Goal: Information Seeking & Learning: Find specific fact

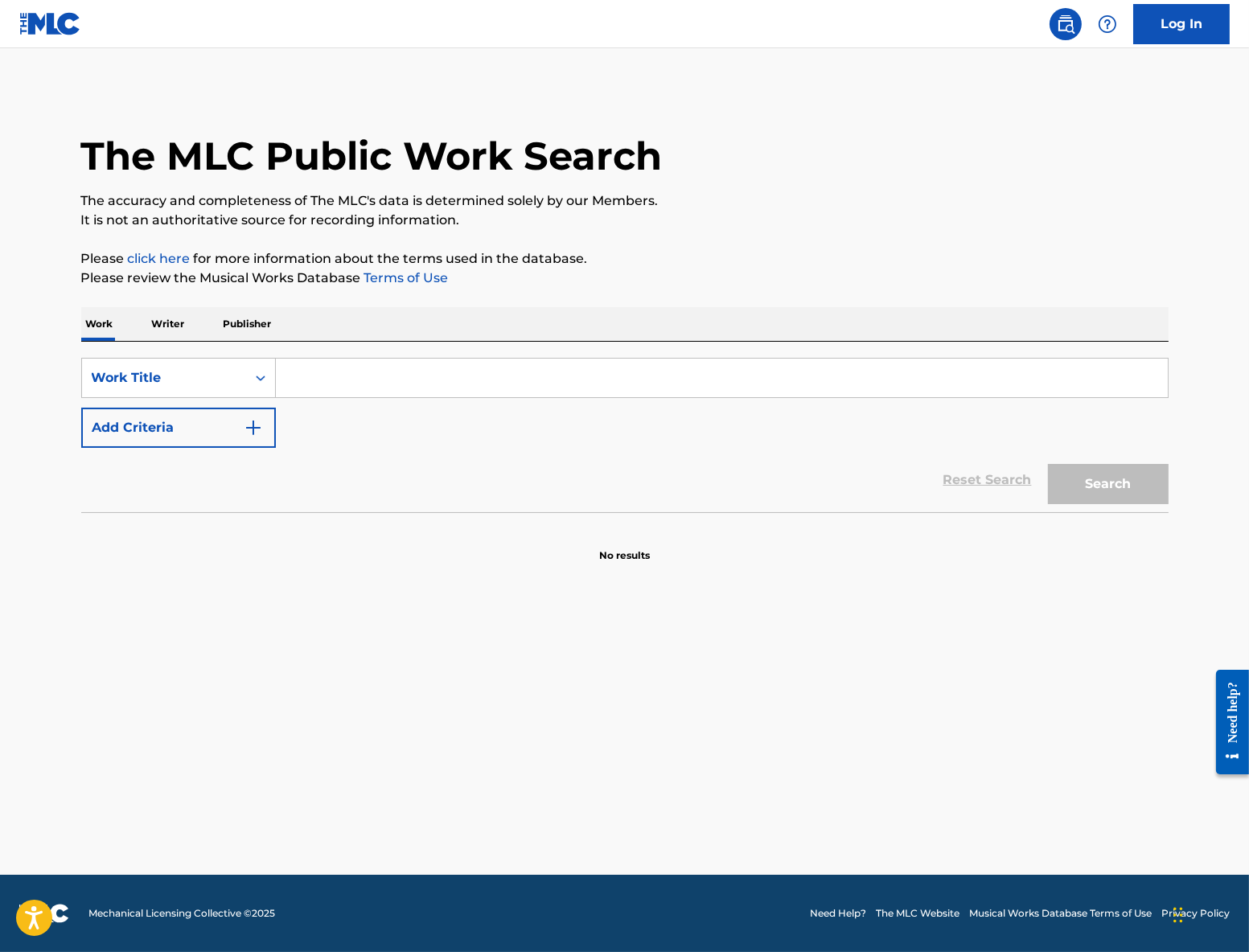
click at [514, 373] on input "Search Form" at bounding box center [722, 378] width 892 height 39
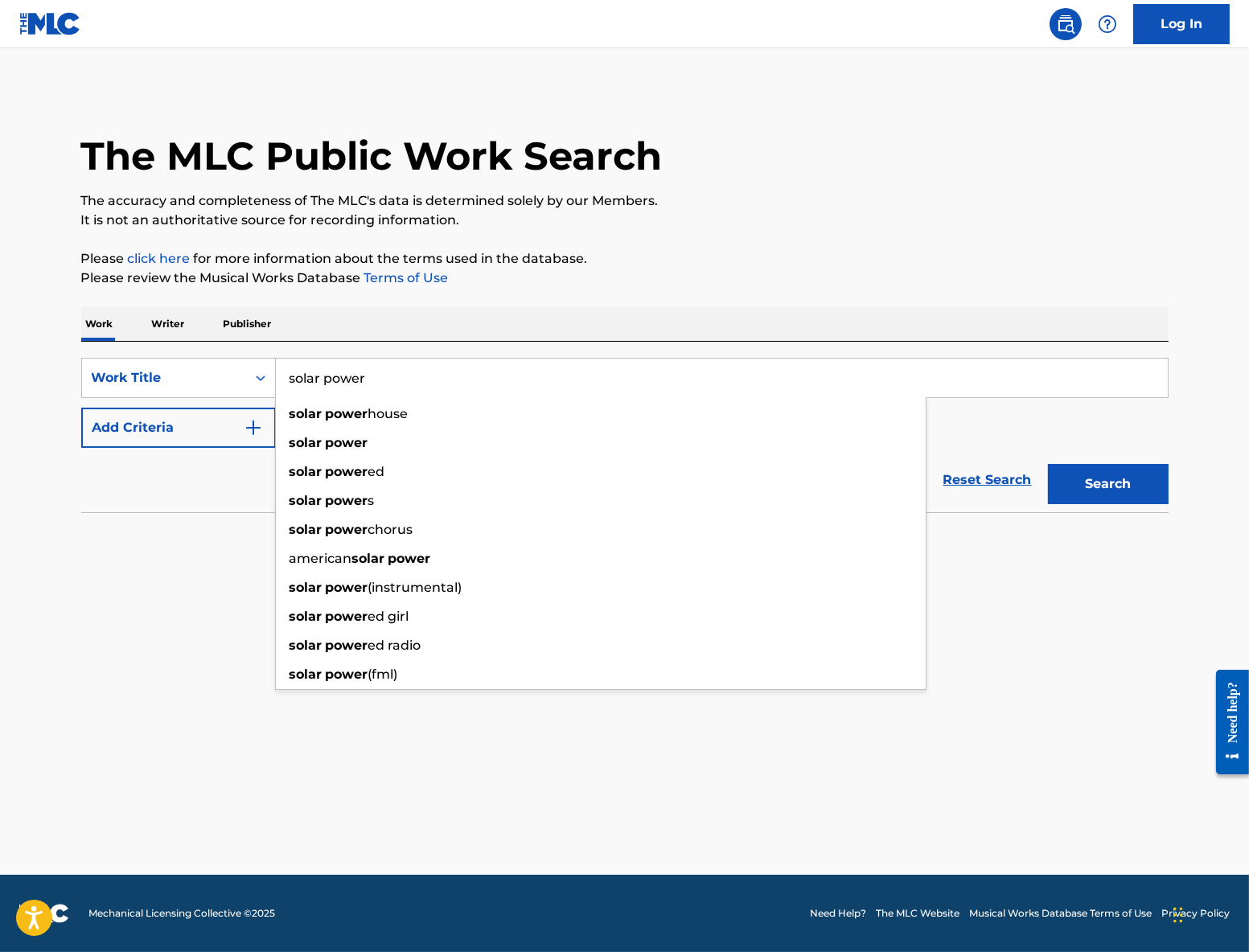
type input "solar power"
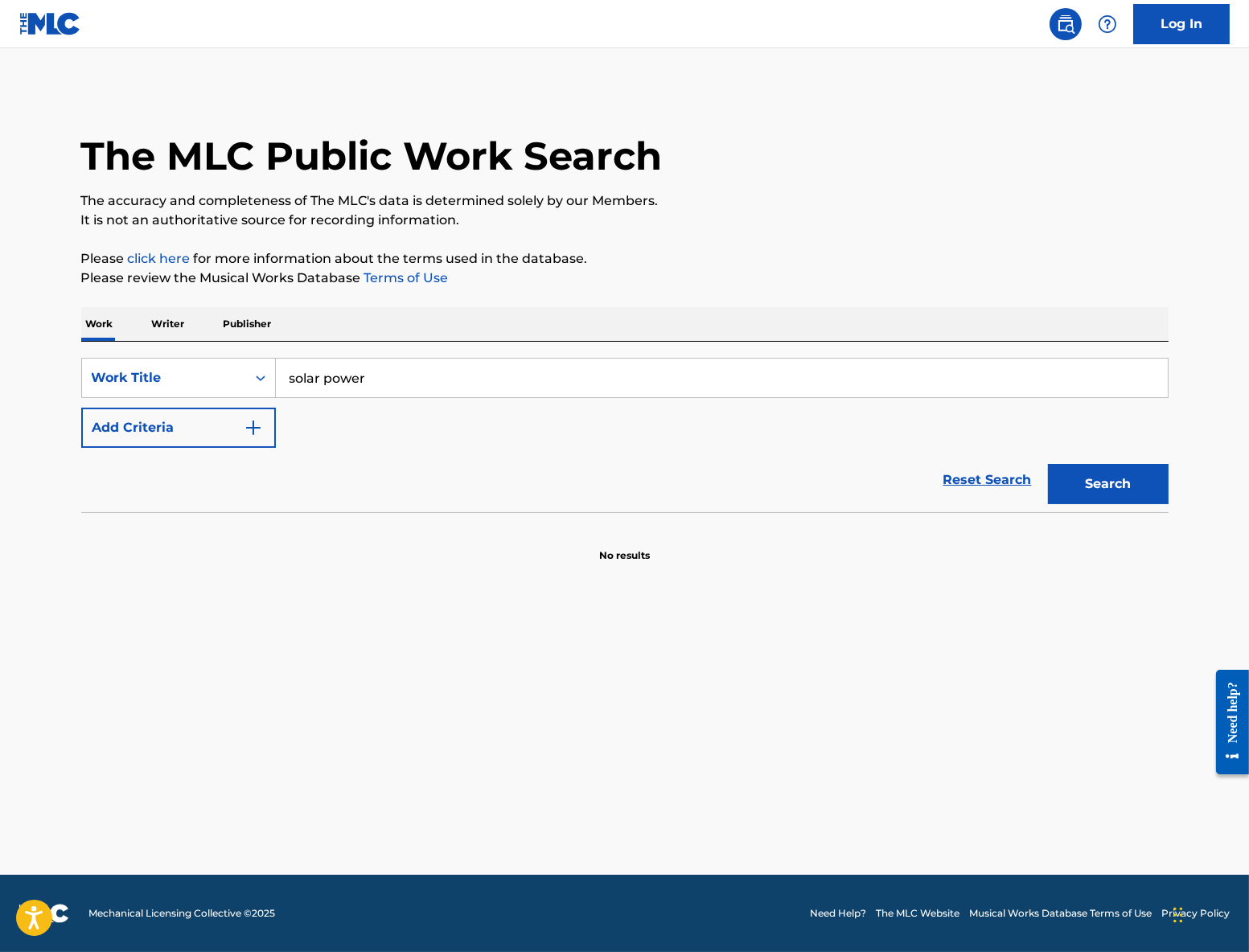
click at [193, 426] on button "Add Criteria" at bounding box center [178, 427] width 194 height 40
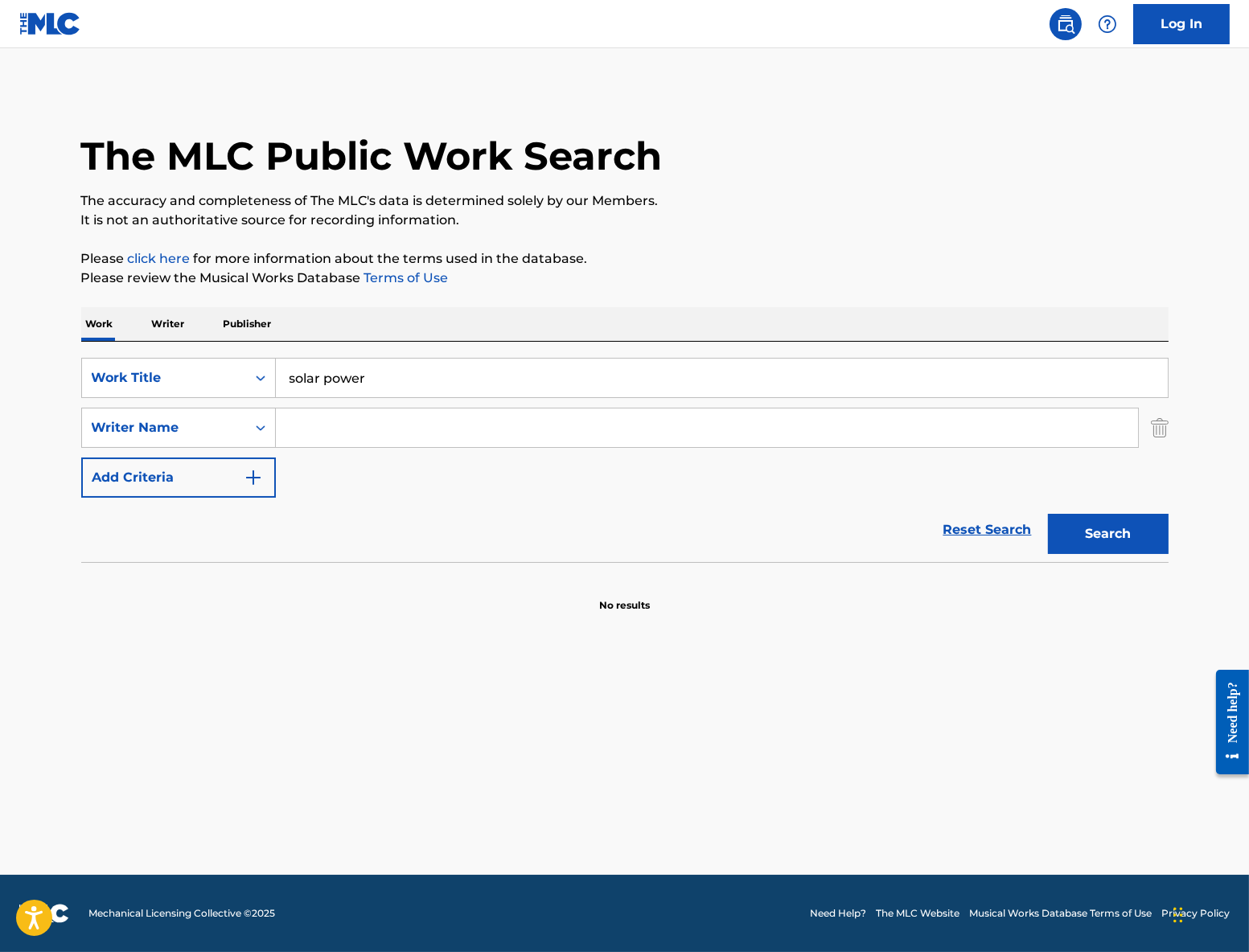
click at [320, 430] on input "Search Form" at bounding box center [706, 427] width 862 height 39
click at [1048, 514] on button "Search" at bounding box center [1108, 533] width 121 height 40
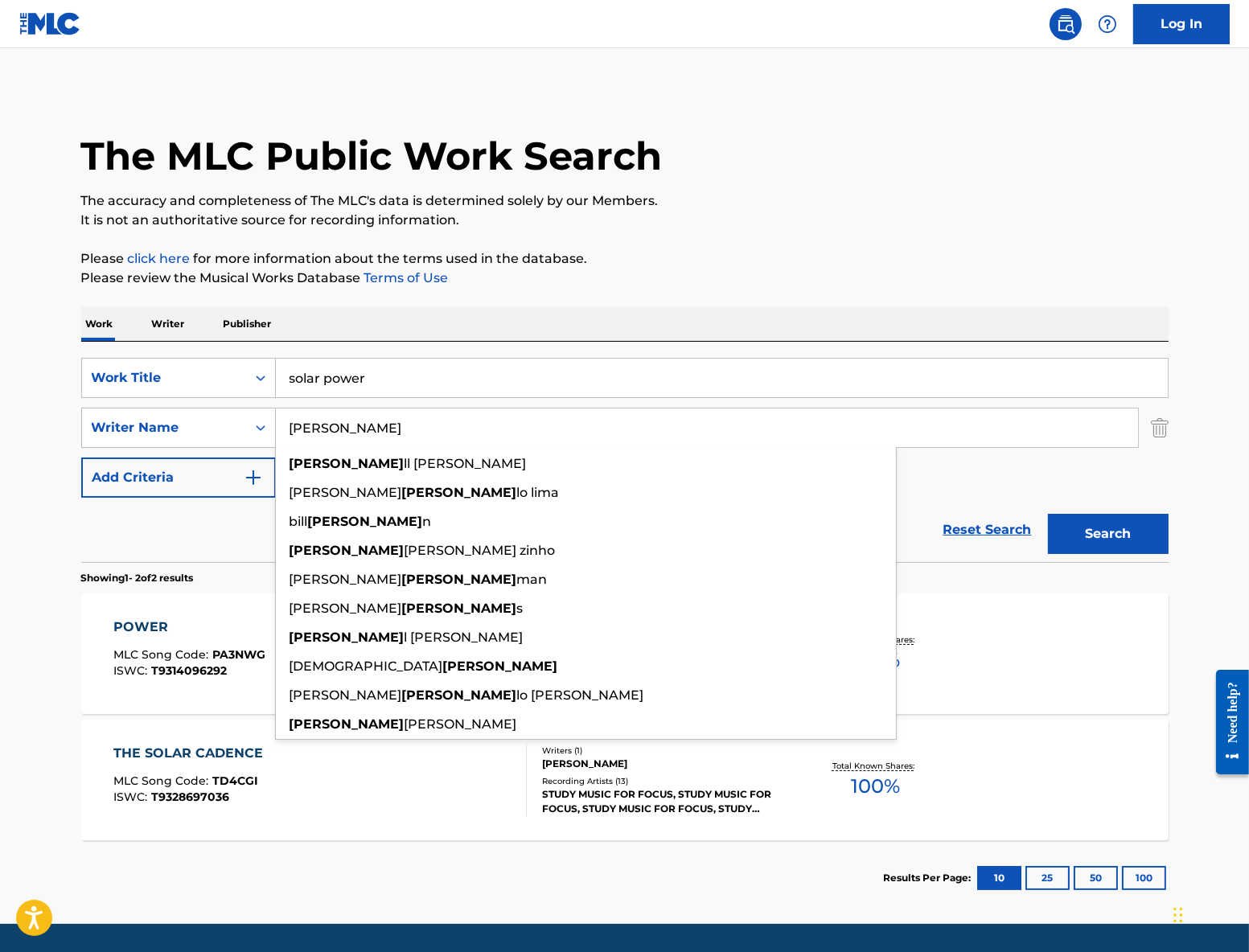
drag, startPoint x: 430, startPoint y: 420, endPoint x: 406, endPoint y: 390, distance: 38.4
click at [406, 390] on div "SearchWithCriteria5fde3e3a-b5ea-402c-90fd-c339e213e2b8 Work Title solar power S…" at bounding box center [625, 427] width 1087 height 140
paste input "[PERSON_NAME] [PERSON_NAME] [PERSON_NAME]"
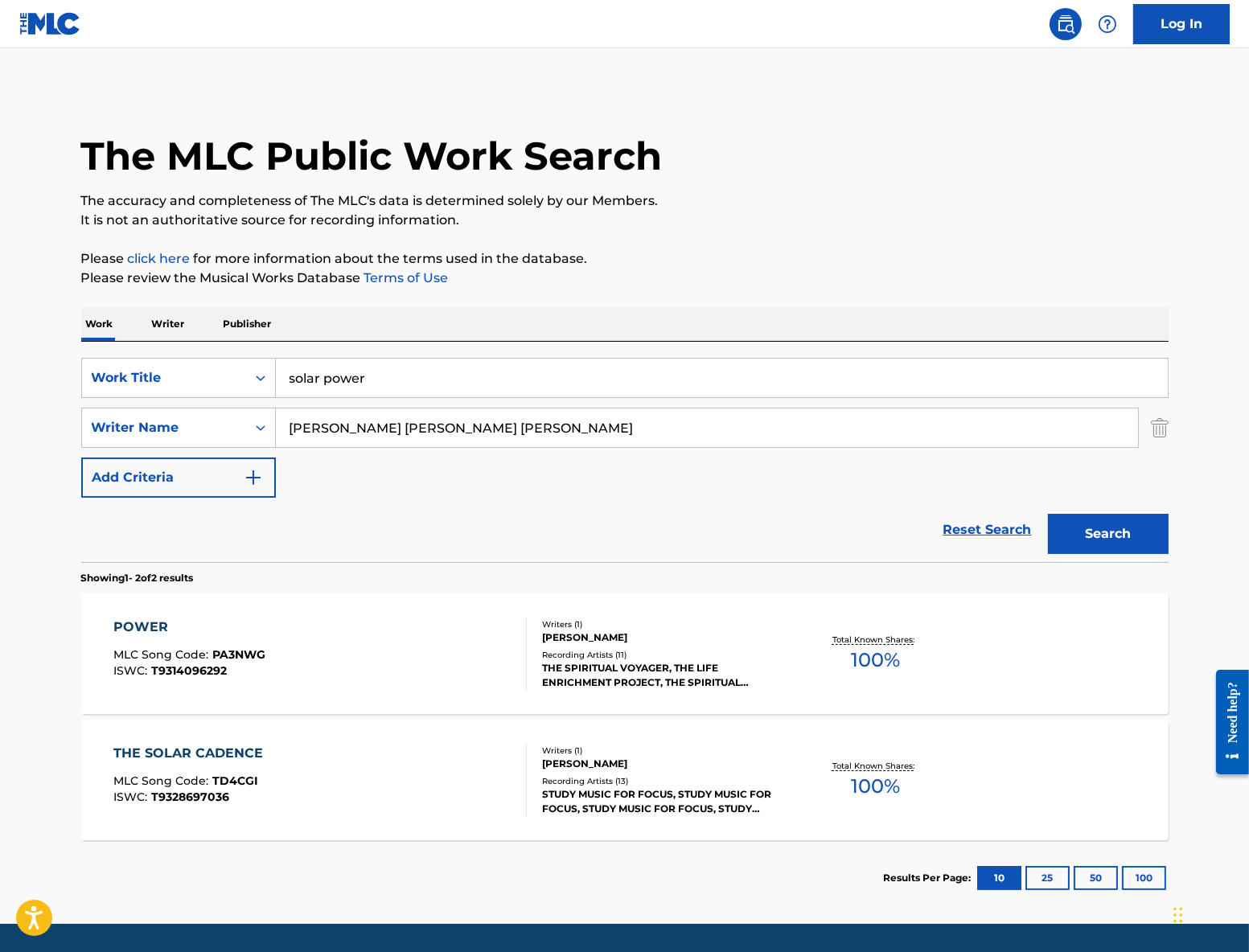
type input "[PERSON_NAME] [PERSON_NAME] [PERSON_NAME]"
click at [1048, 514] on button "Search" at bounding box center [1108, 533] width 121 height 40
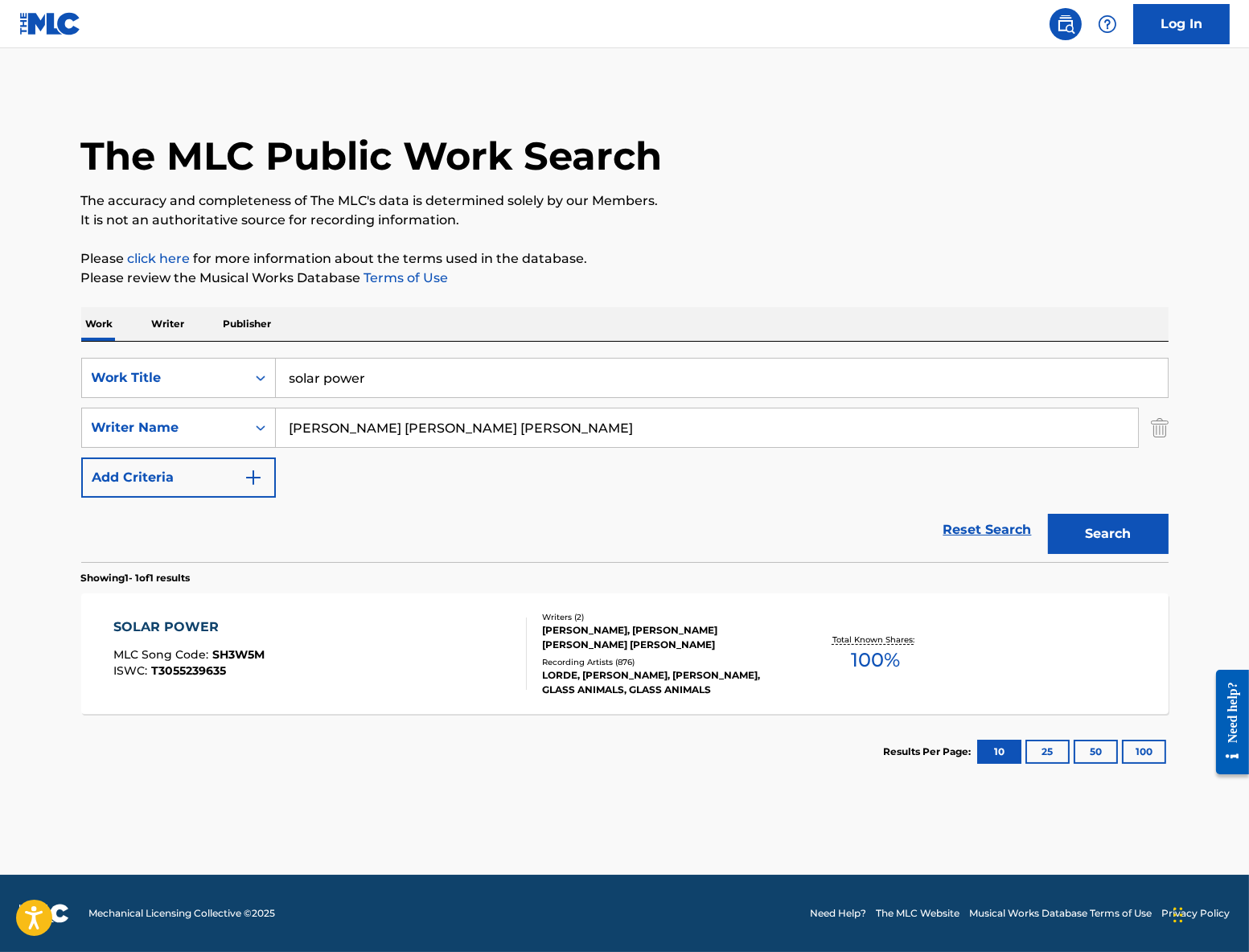
click at [620, 623] on div "[PERSON_NAME], [PERSON_NAME] [PERSON_NAME] [PERSON_NAME]" at bounding box center [663, 638] width 243 height 29
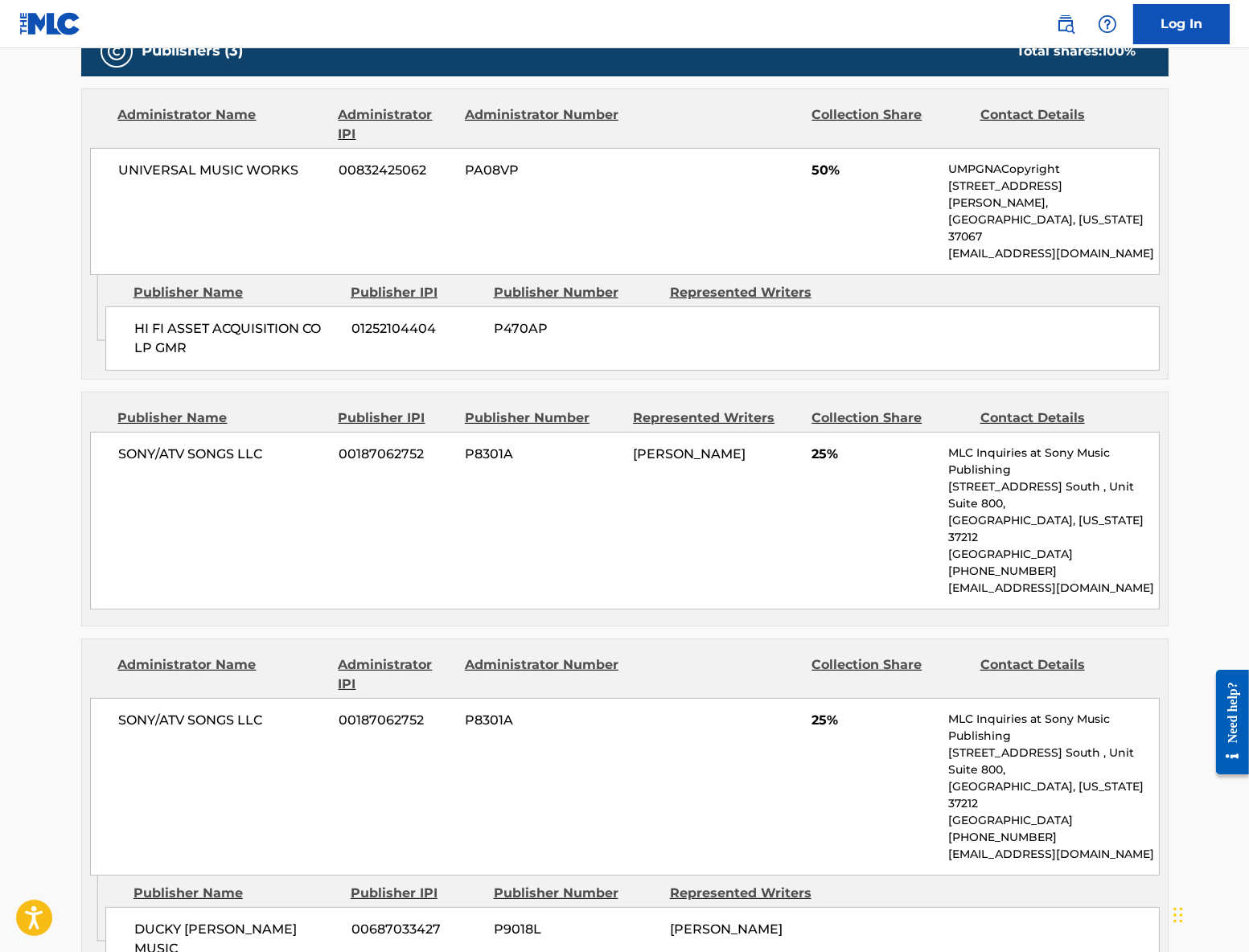
scroll to position [826, 0]
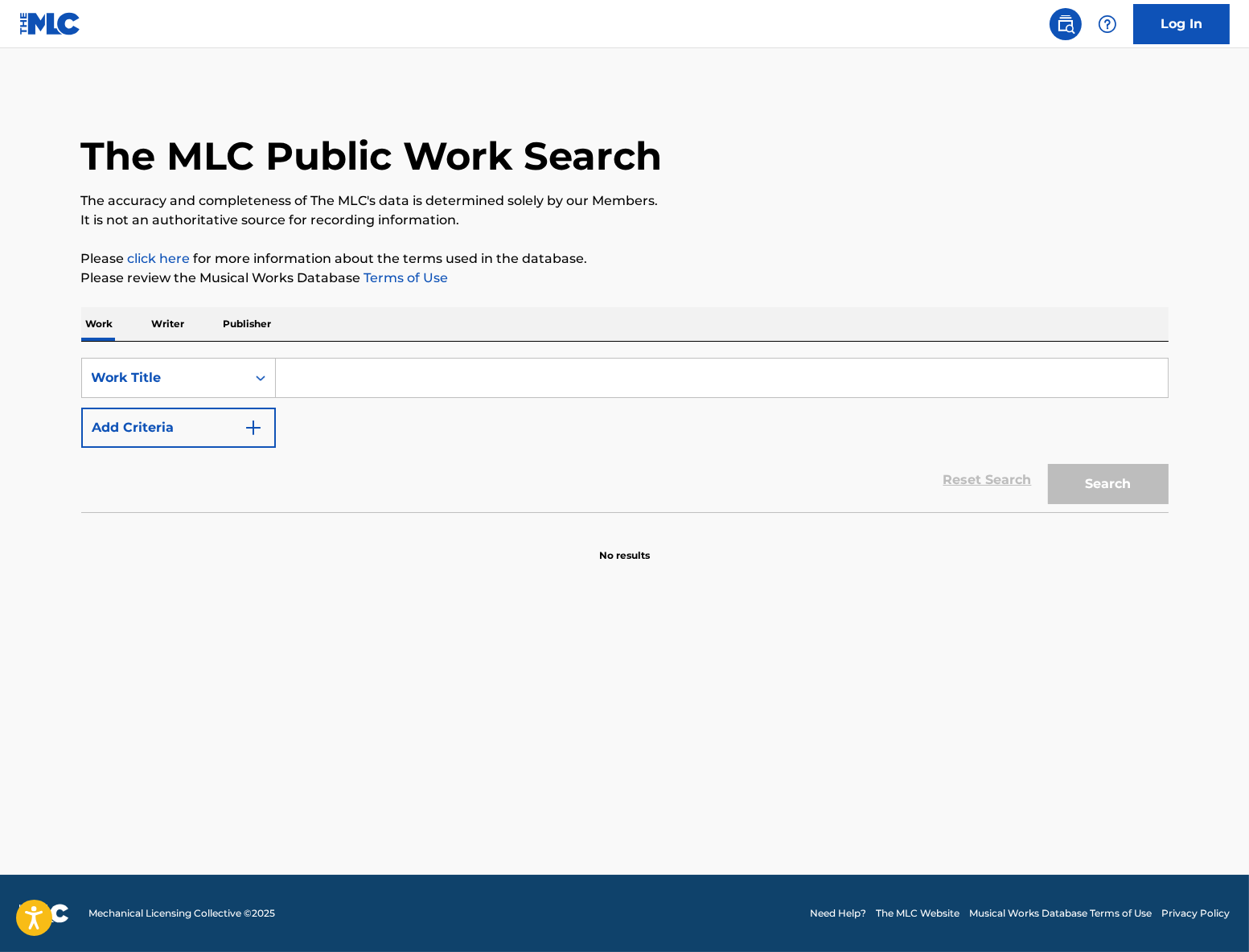
click at [541, 360] on input "Search Form" at bounding box center [722, 378] width 892 height 39
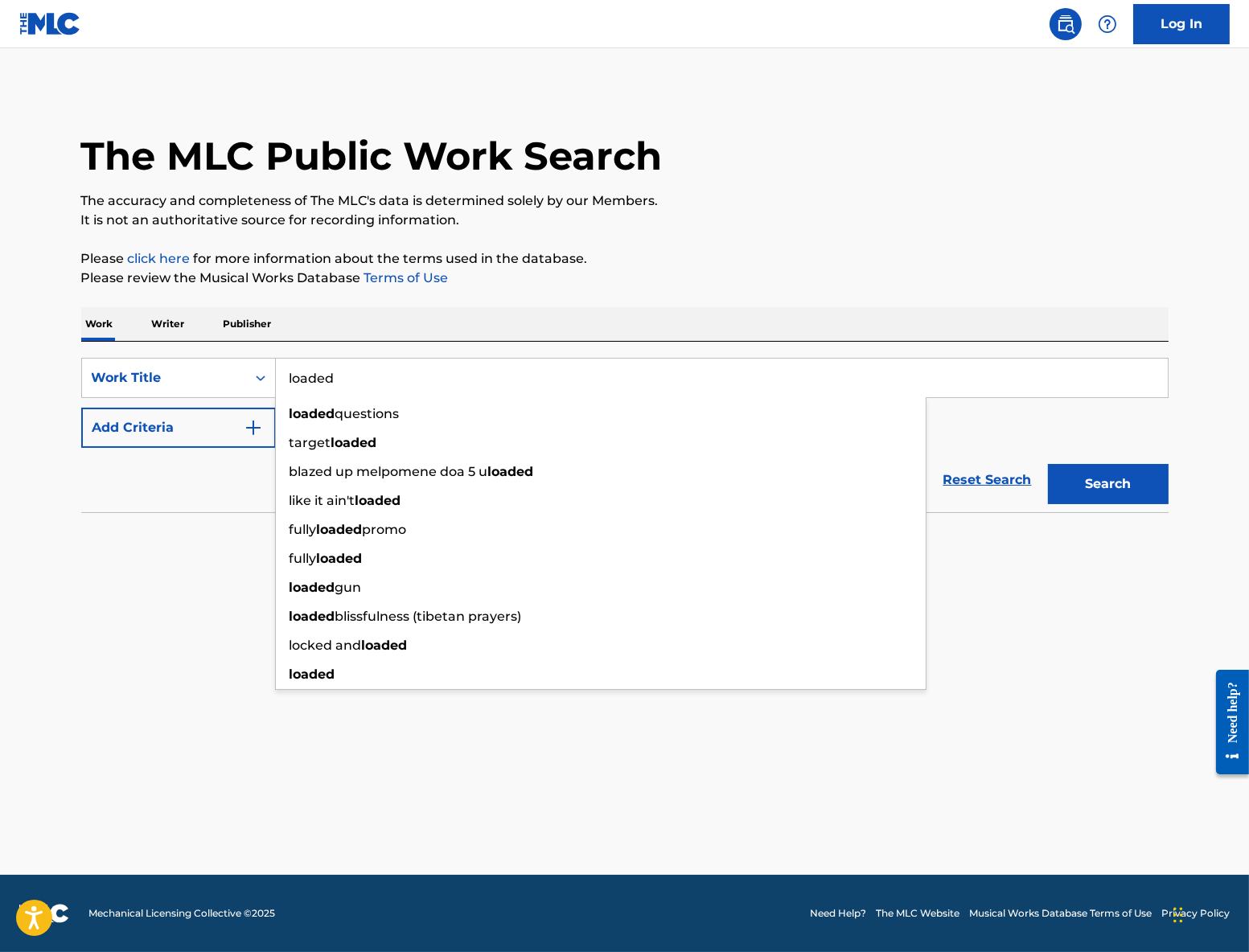
type input "loaded"
click at [153, 422] on button "Add Criteria" at bounding box center [178, 427] width 194 height 40
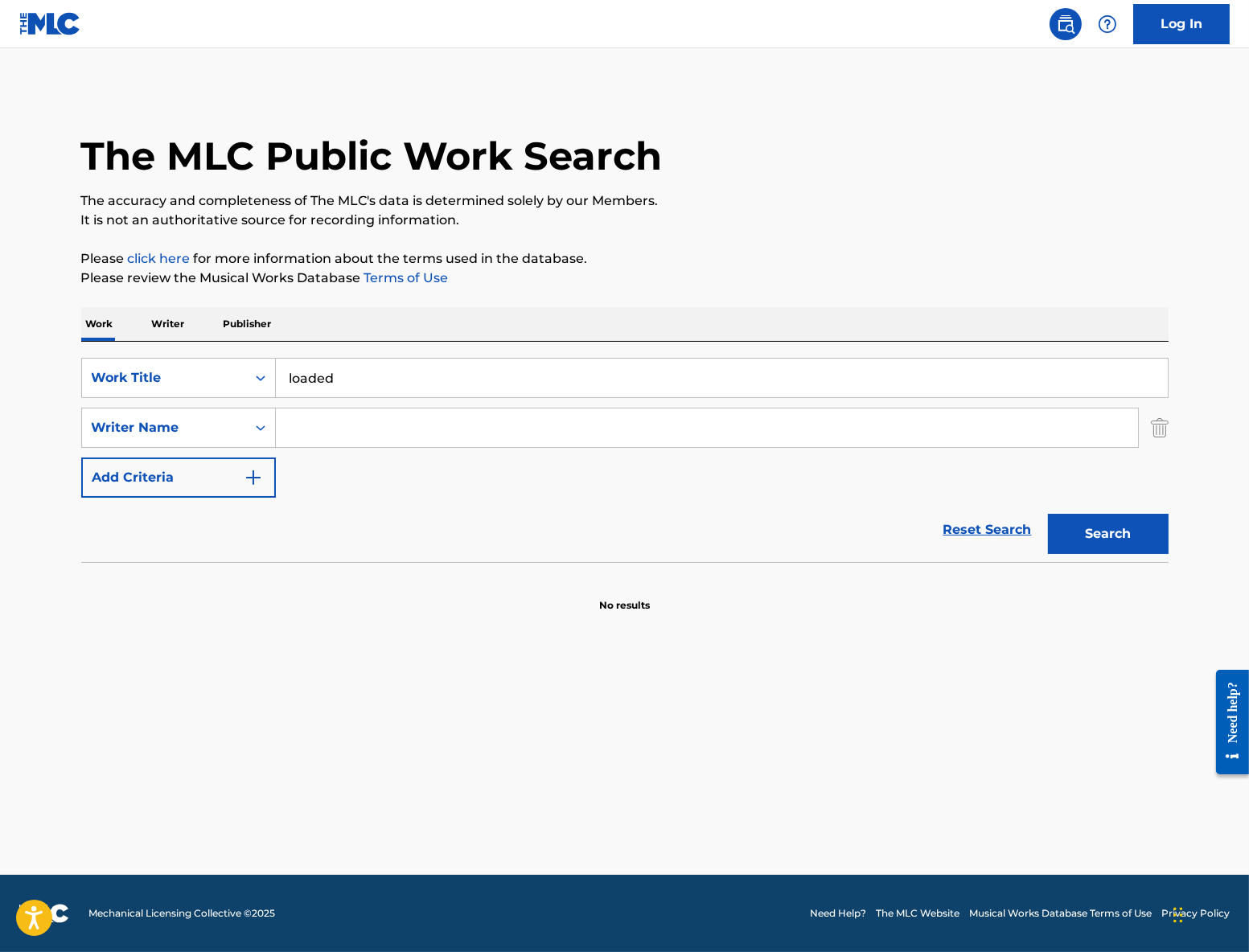
click at [321, 427] on input "Search Form" at bounding box center [706, 427] width 862 height 39
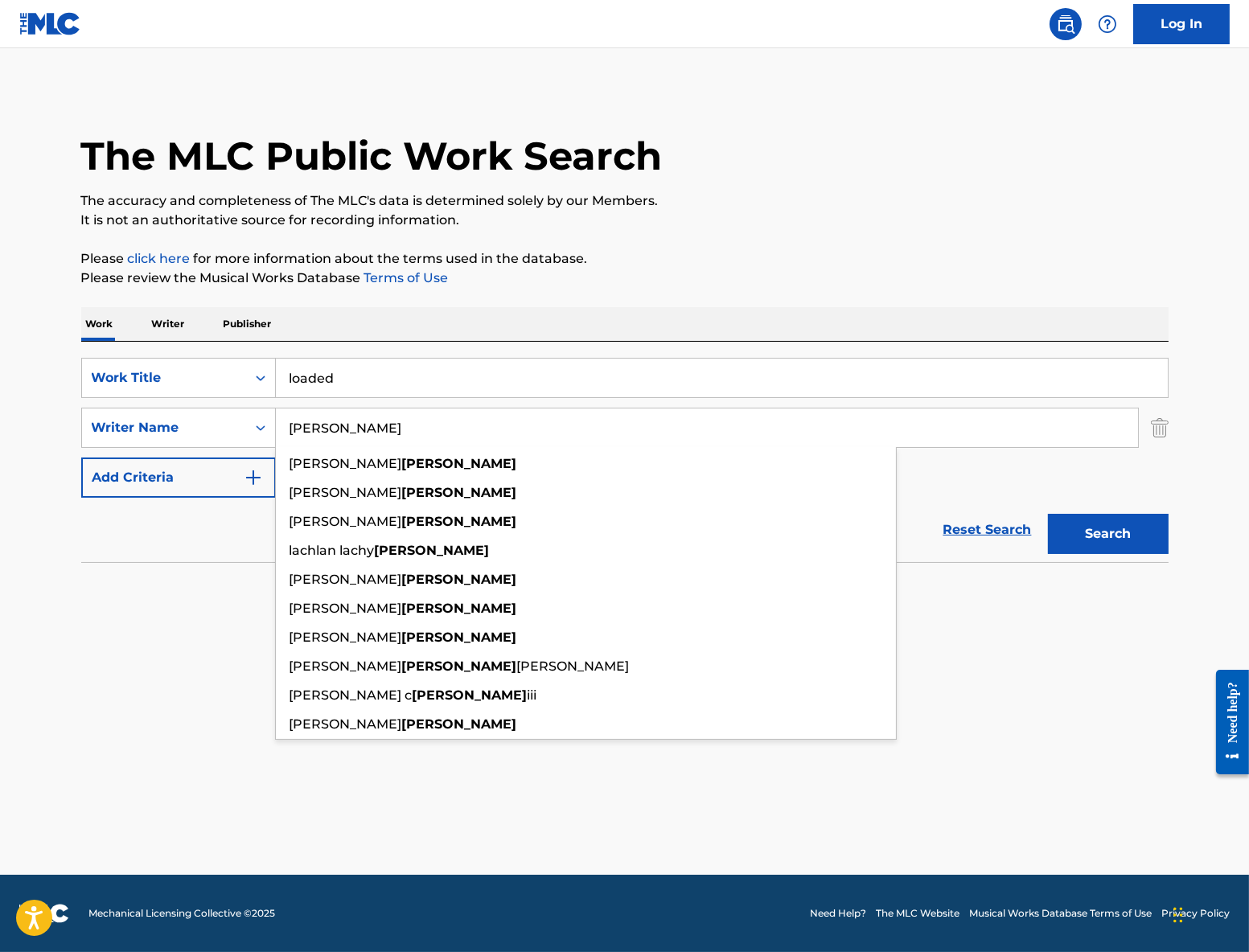
type input "gillespie"
click at [1048, 514] on button "Search" at bounding box center [1108, 533] width 121 height 40
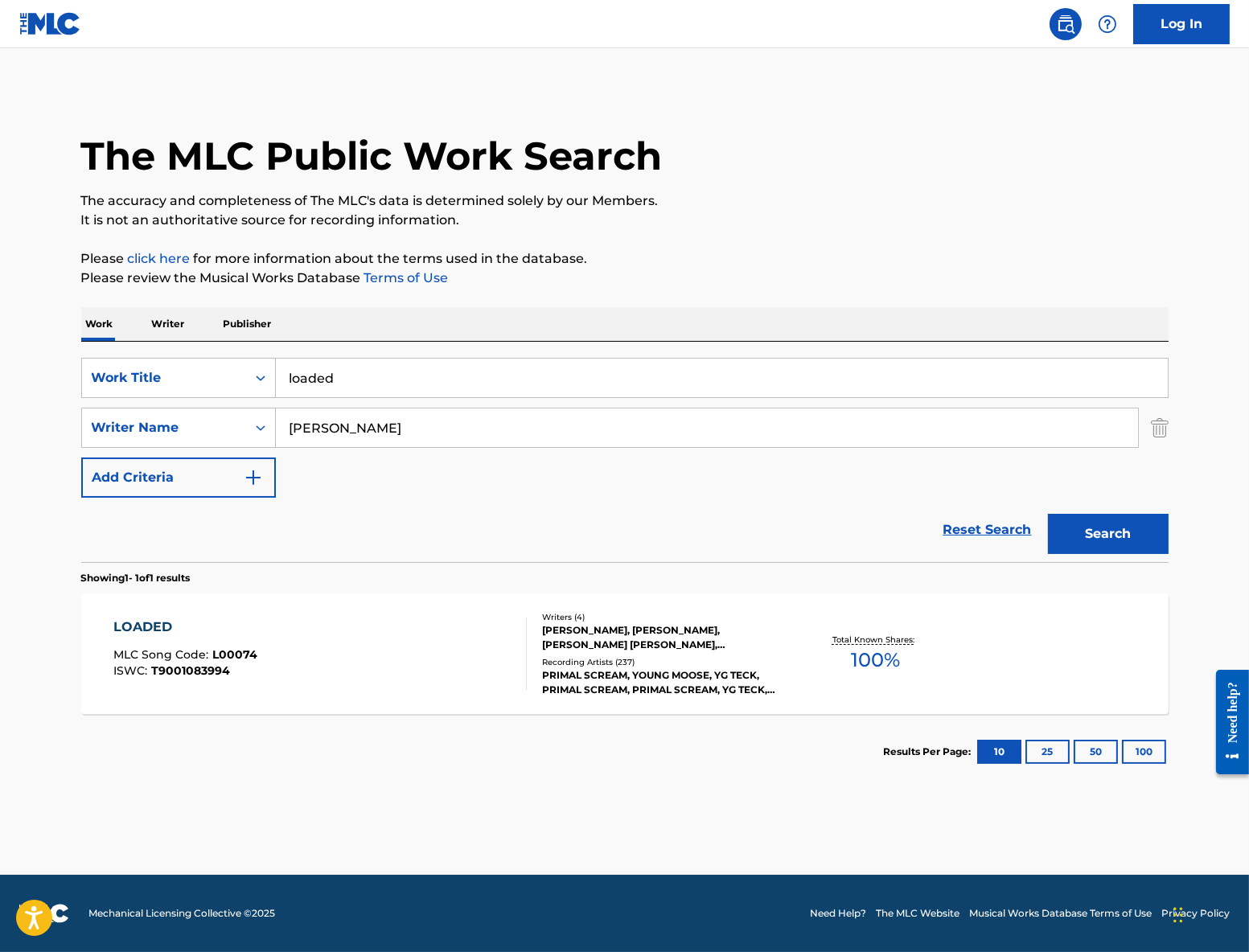
click at [644, 623] on div "GILLESPIE, BOBBY GILLESPIE, ROBERT CLEARIE YOUNG, ANDREW INNES" at bounding box center [663, 638] width 243 height 29
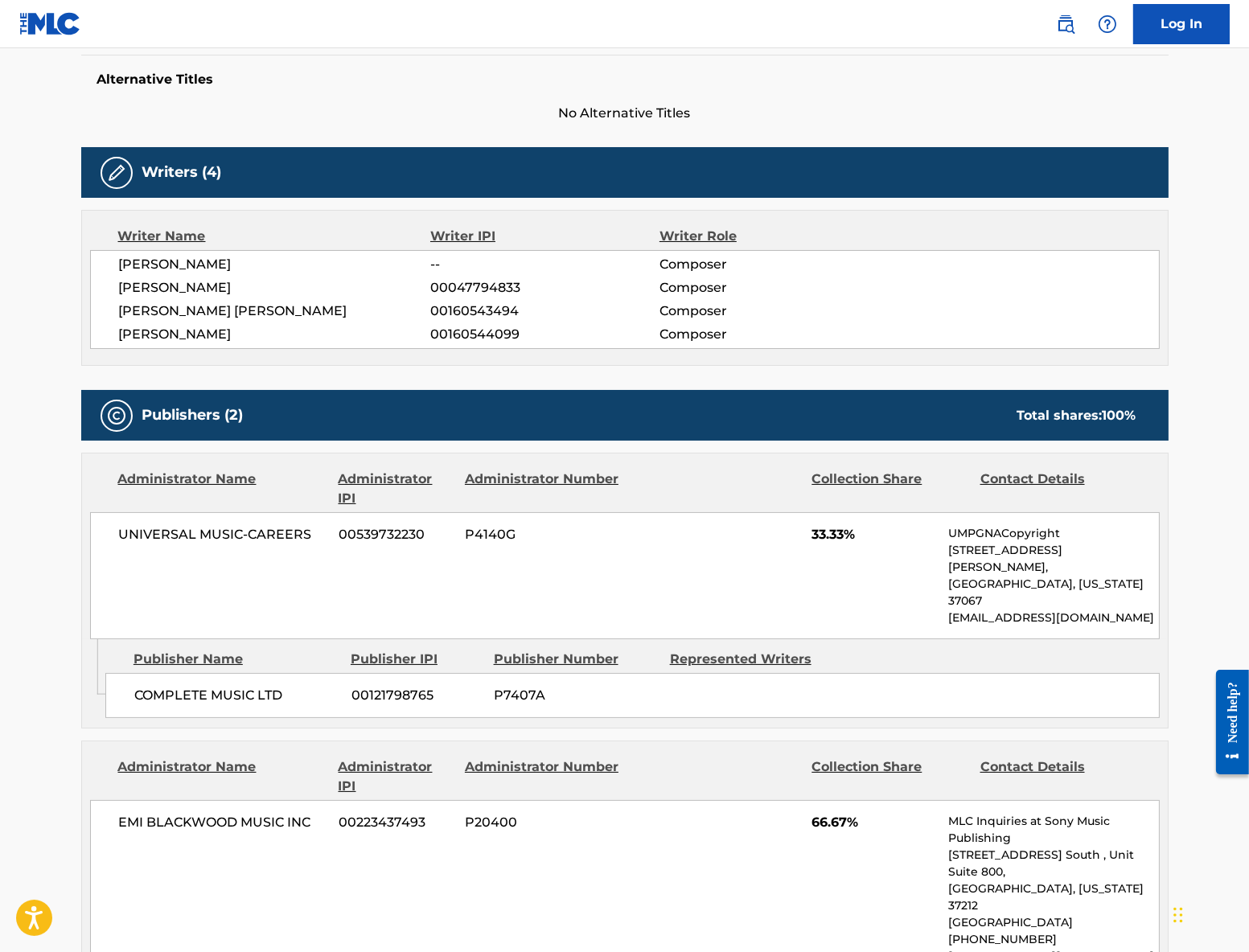
scroll to position [416, 0]
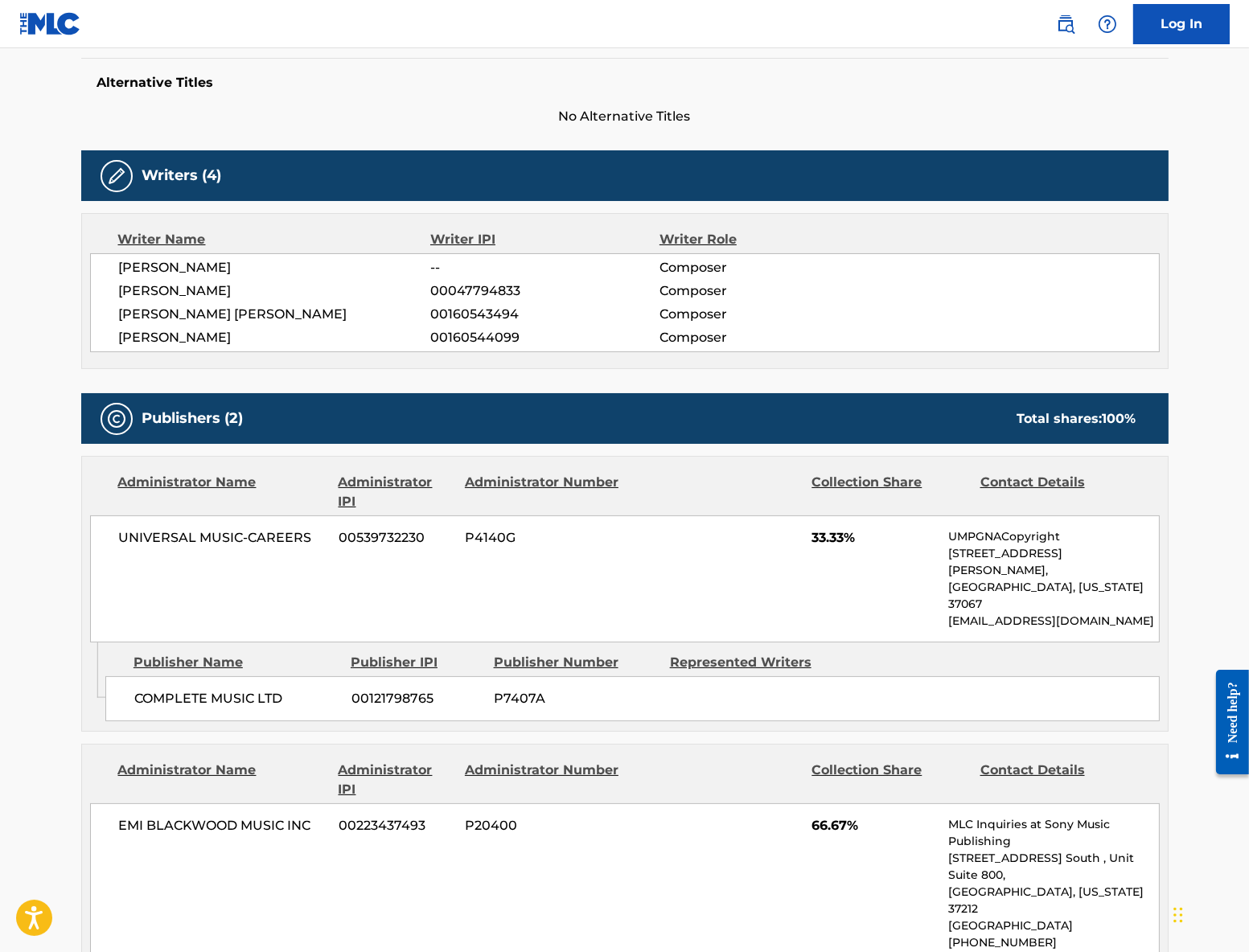
click at [149, 314] on span "ROBERT CLEARIE YOUNG" at bounding box center [275, 314] width 312 height 20
click at [146, 336] on span "ANDREW INNES" at bounding box center [275, 337] width 312 height 20
drag, startPoint x: 146, startPoint y: 336, endPoint x: 188, endPoint y: 336, distance: 42.0
click at [188, 336] on span "ANDREW INNES" at bounding box center [275, 337] width 312 height 20
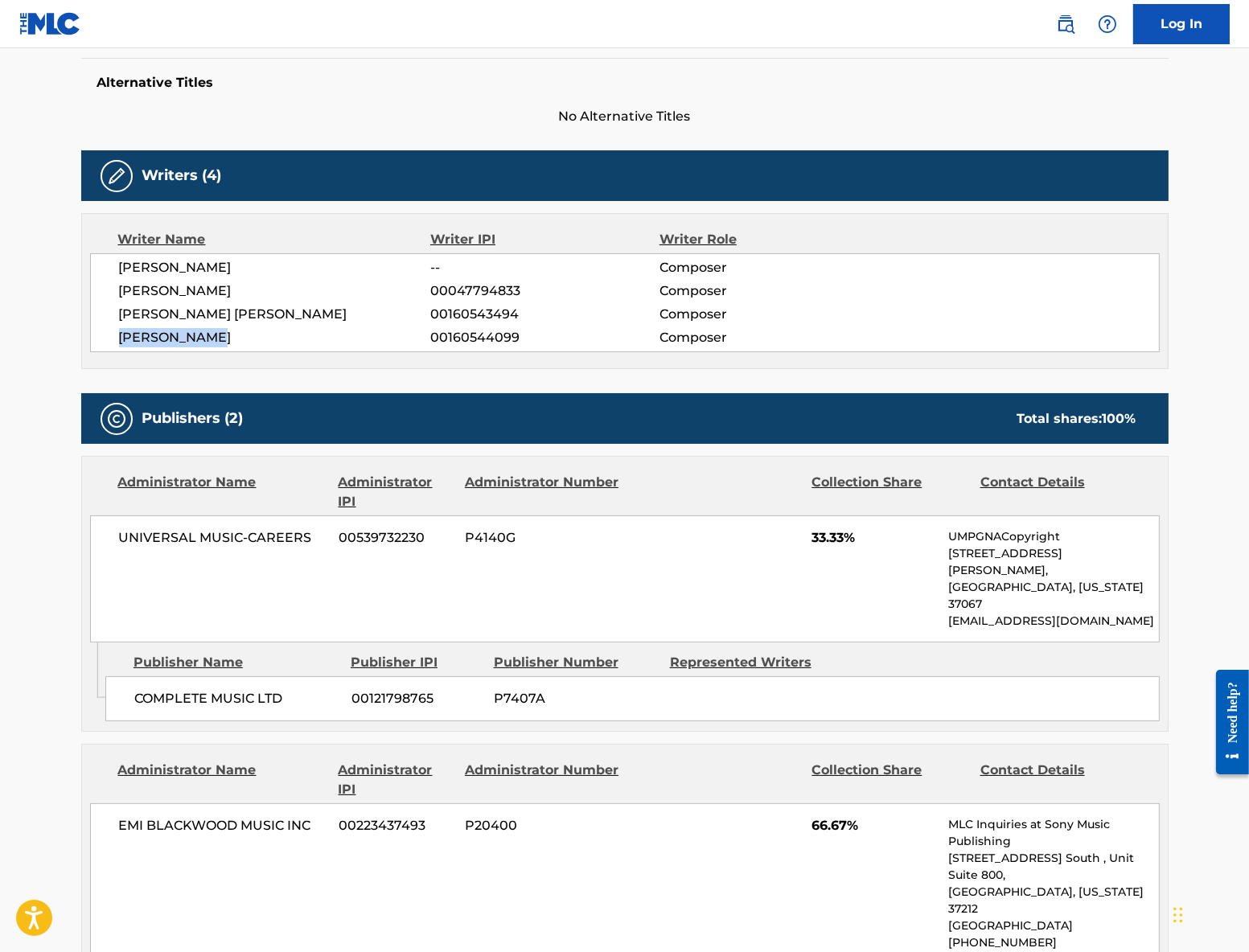
copy span "ANDREW INNES"
click at [140, 315] on span "ROBERT CLEARIE YOUNG" at bounding box center [275, 314] width 312 height 20
drag, startPoint x: 140, startPoint y: 315, endPoint x: 269, endPoint y: 305, distance: 129.4
click at [269, 305] on span "ROBERT CLEARIE YOUNG" at bounding box center [275, 314] width 312 height 20
copy span "ROBERT CLEARIE YOUNG"
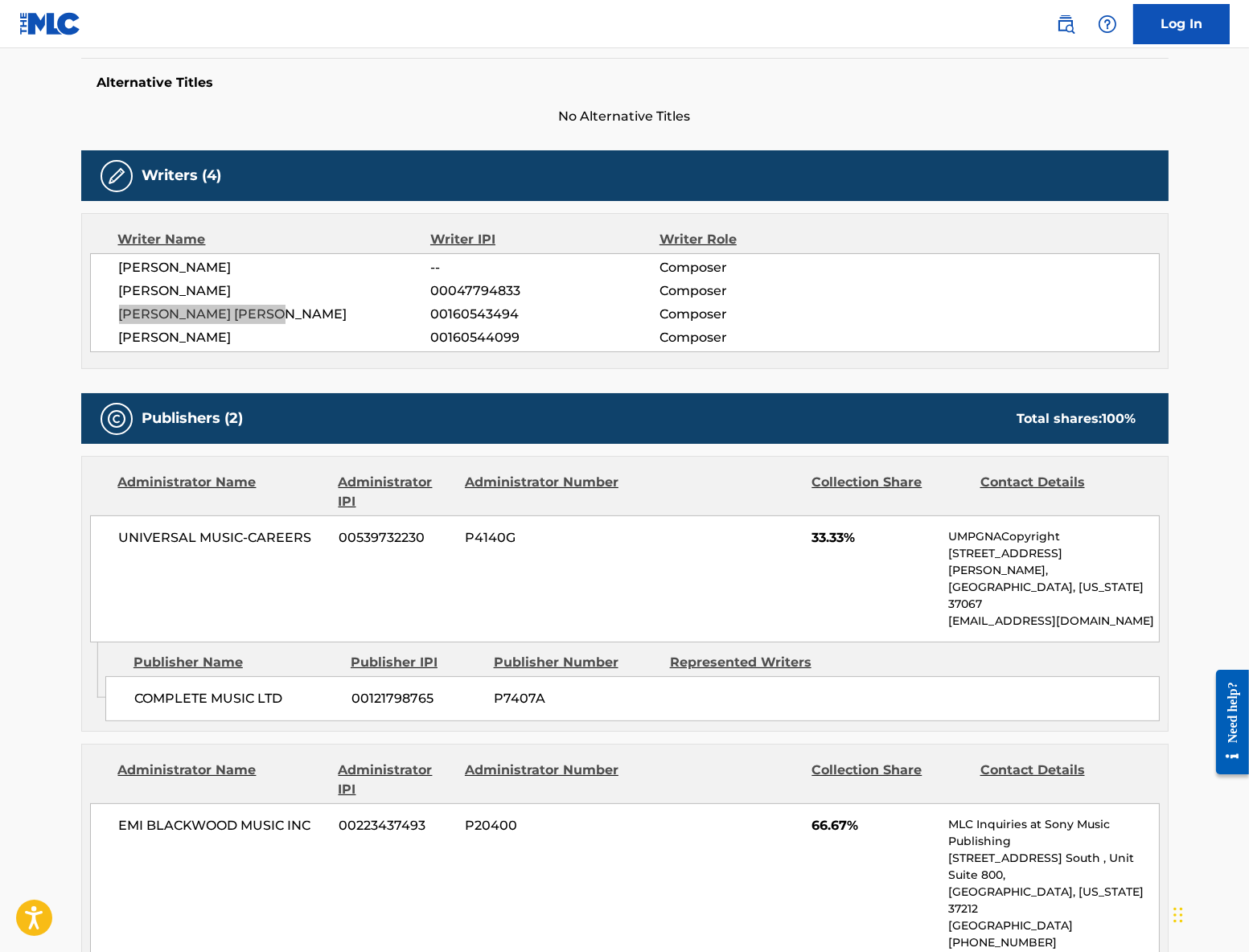
scroll to position [0, 0]
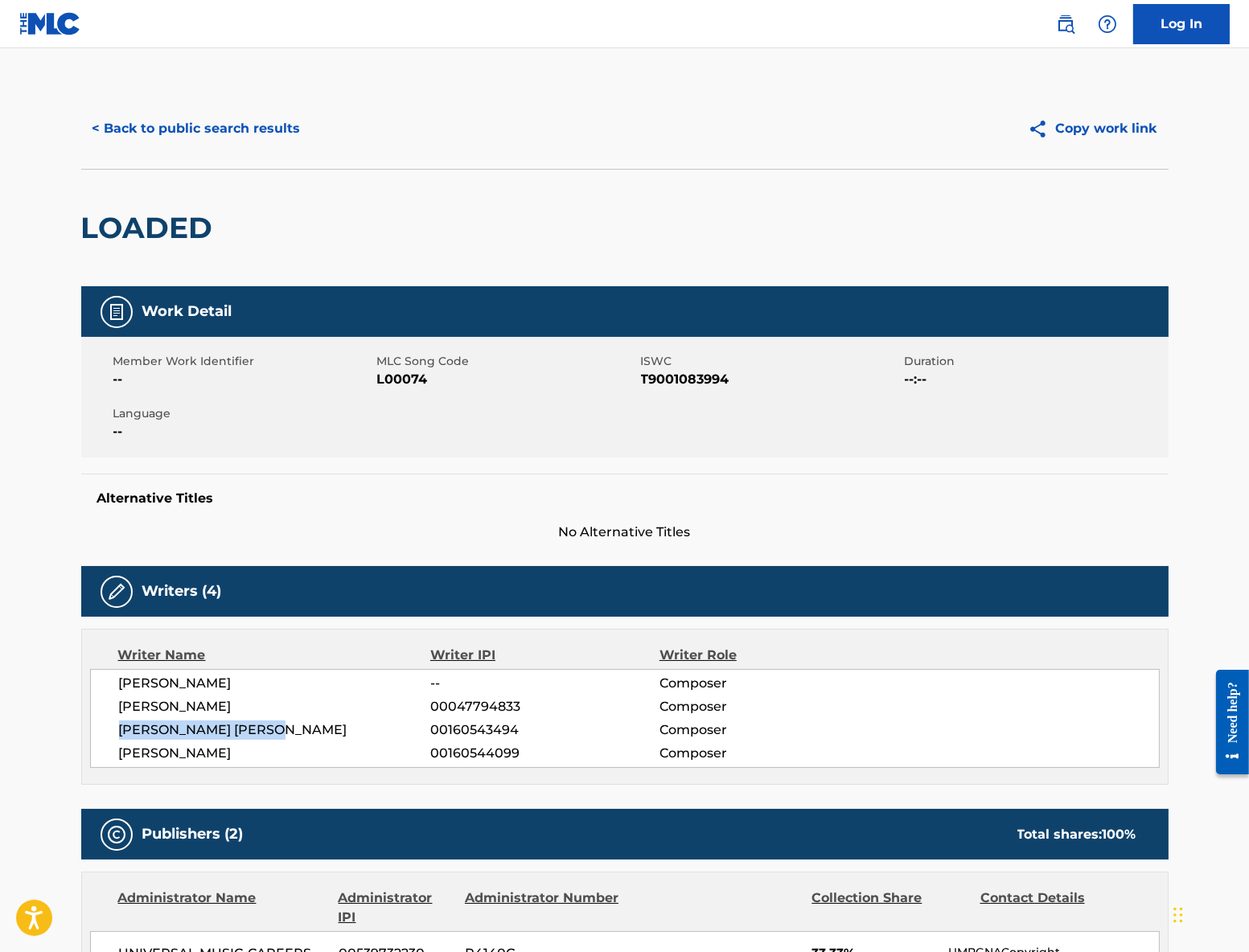
click at [53, 21] on img at bounding box center [51, 23] width 62 height 23
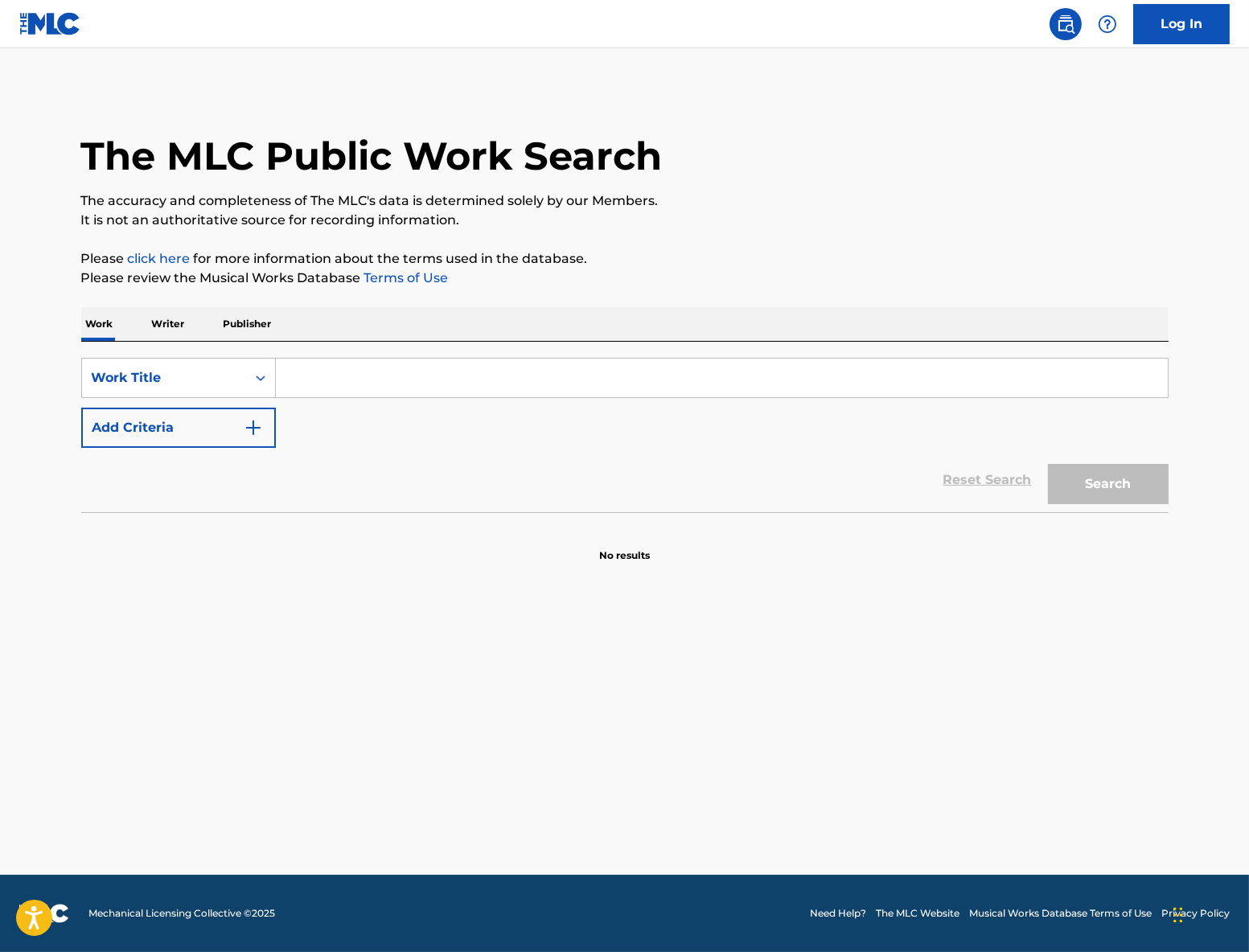
click at [472, 378] on input "Search Form" at bounding box center [722, 378] width 892 height 39
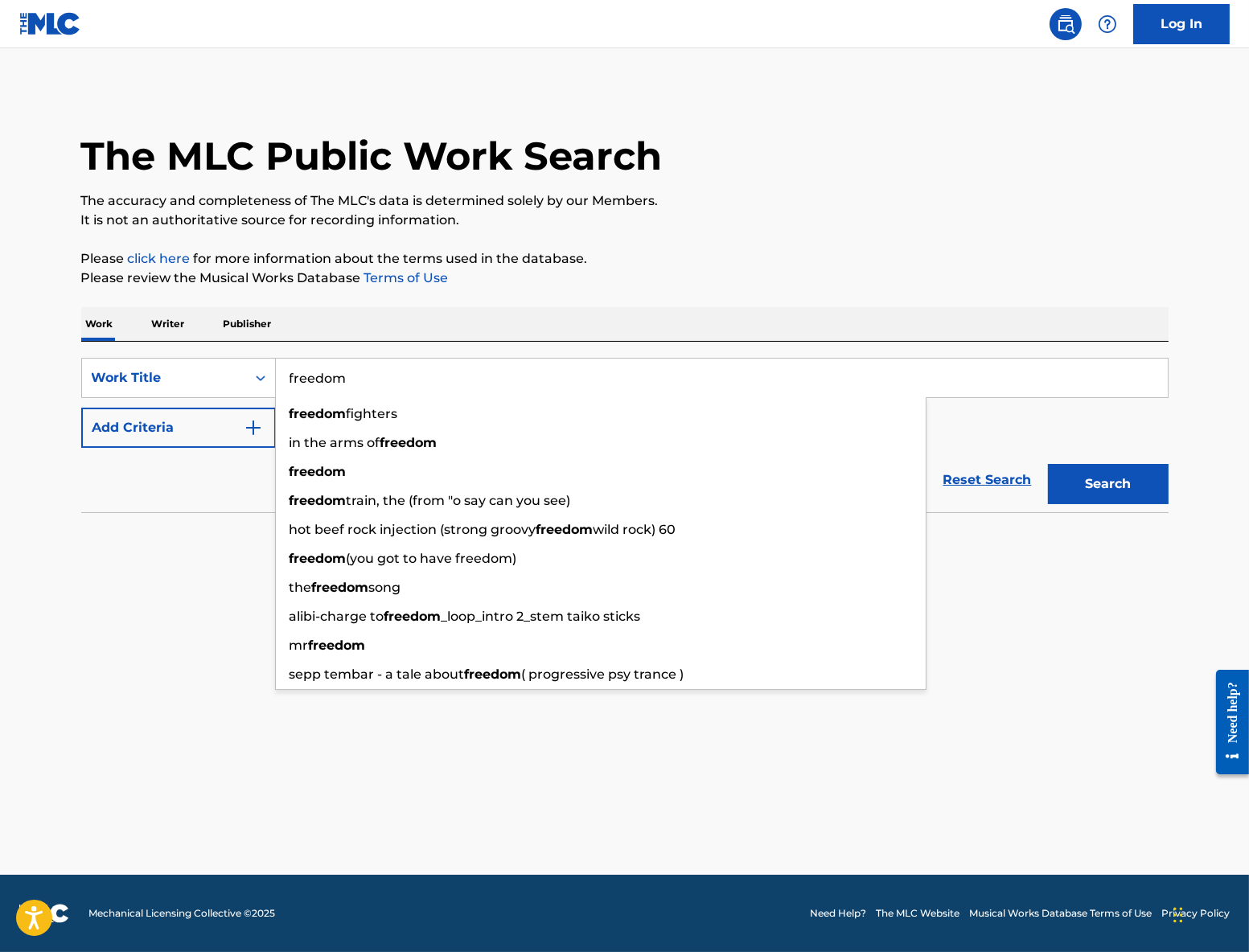
type input "freedom"
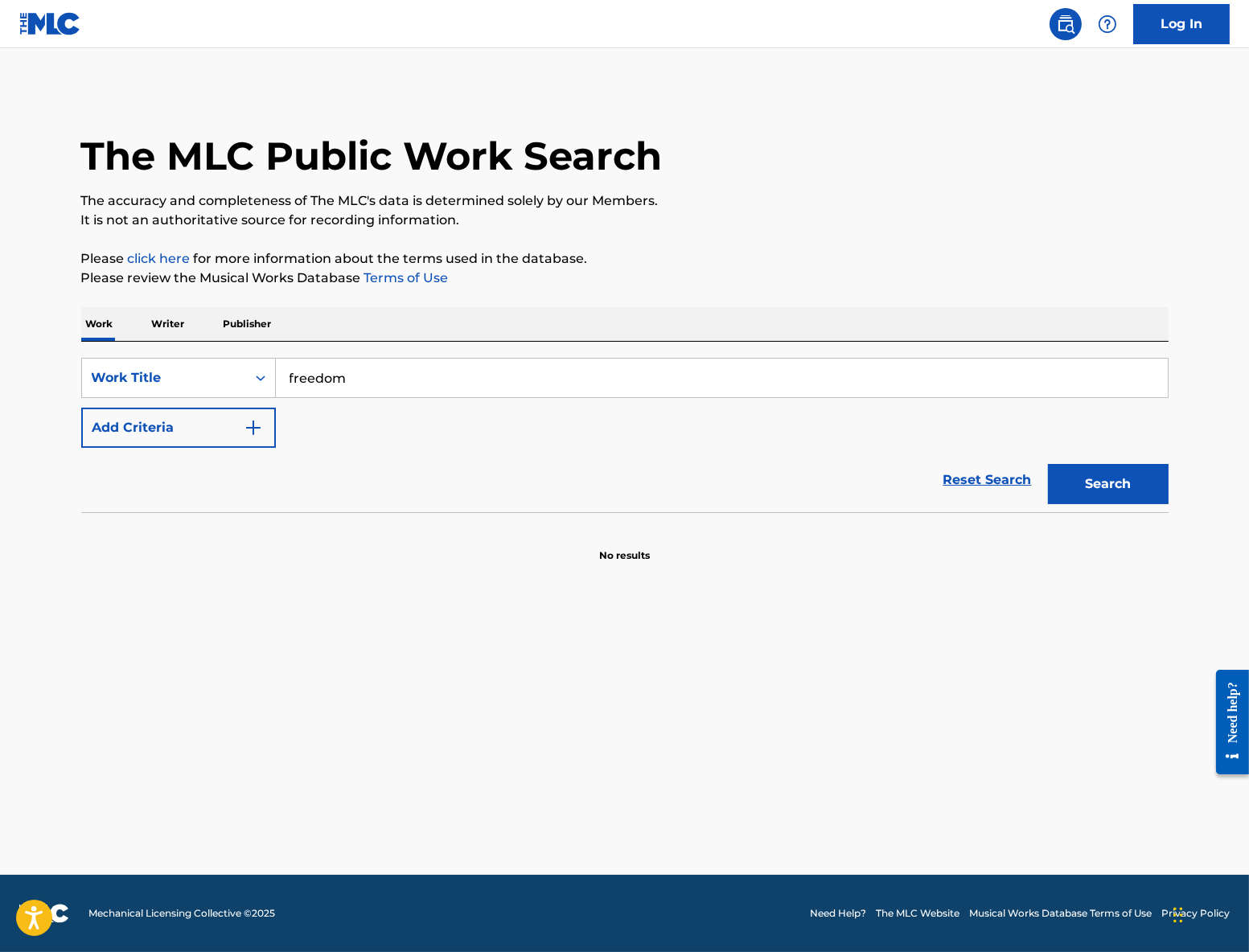
click at [187, 419] on button "Add Criteria" at bounding box center [178, 427] width 194 height 40
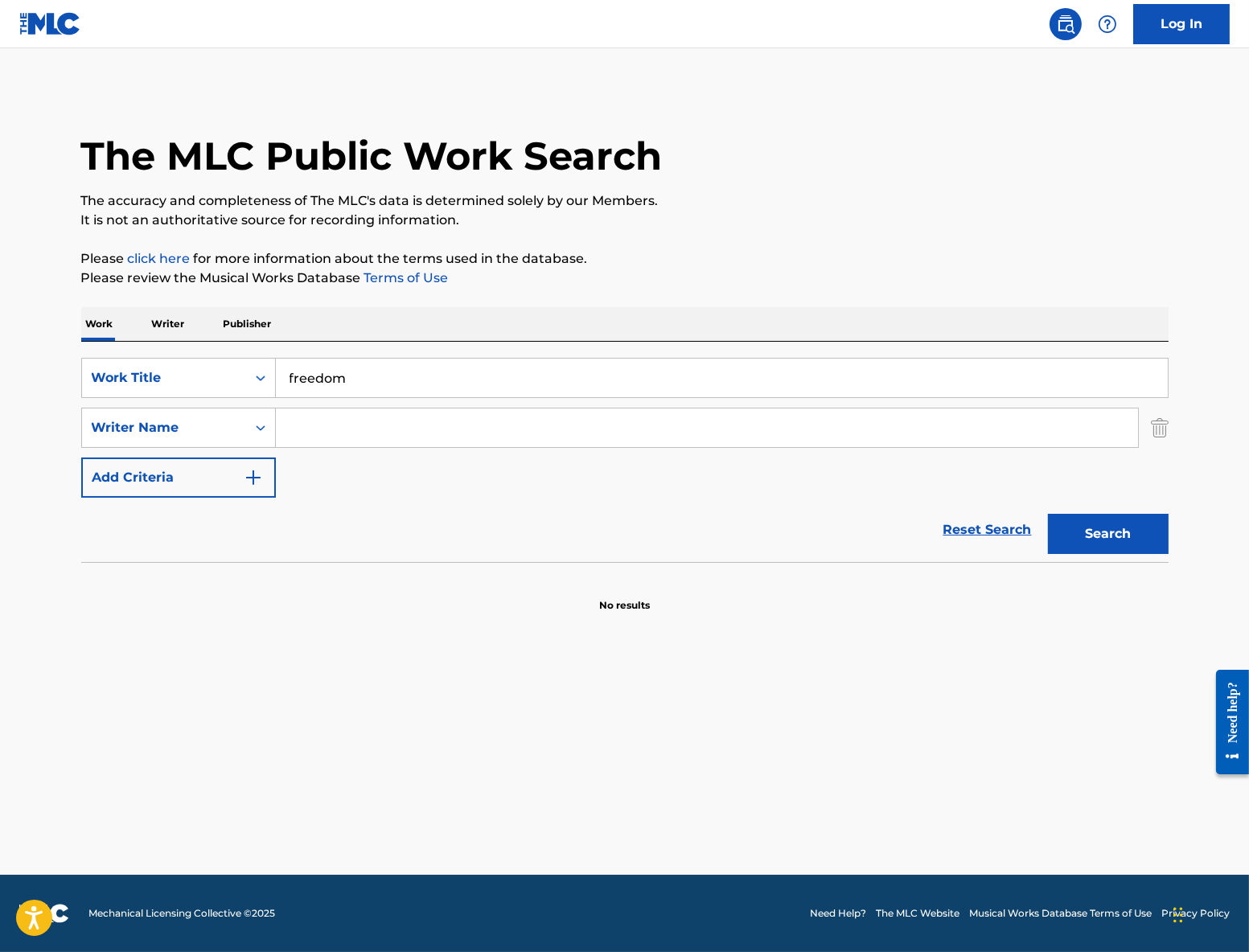
click at [384, 428] on input "Search Form" at bounding box center [706, 427] width 862 height 39
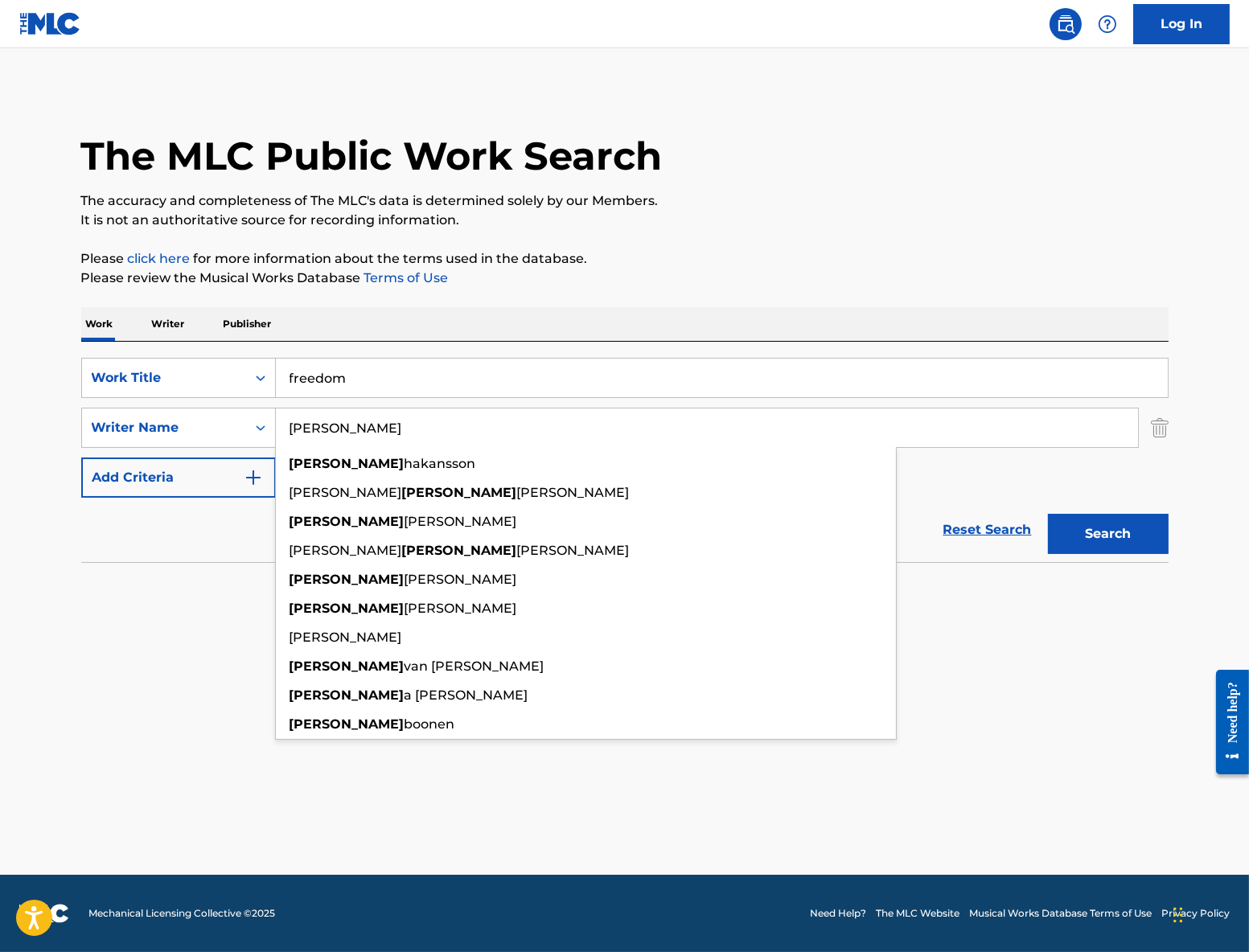
type input "michael"
click at [1048, 514] on button "Search" at bounding box center [1108, 533] width 121 height 40
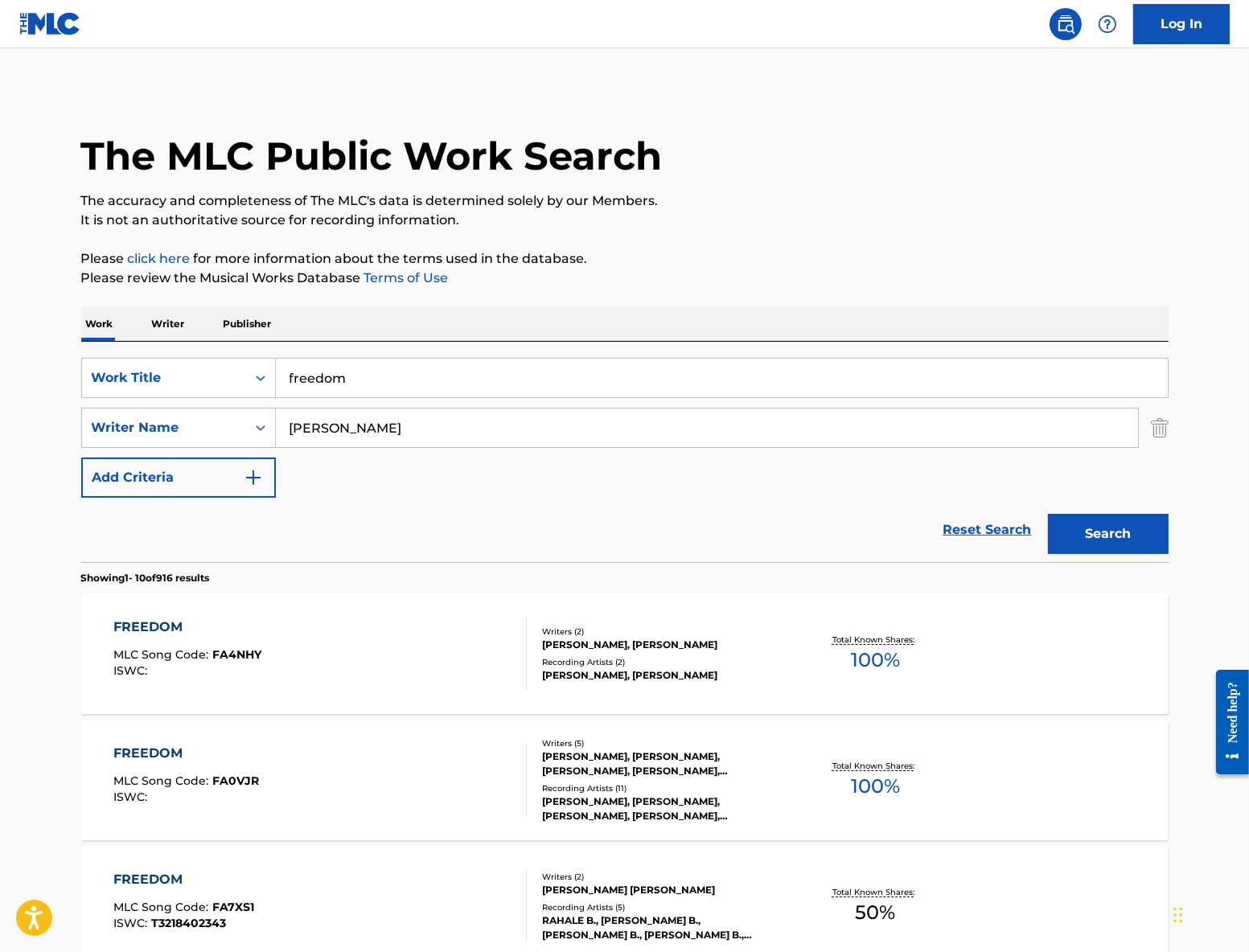
click at [399, 381] on input "freedom" at bounding box center [722, 378] width 892 height 39
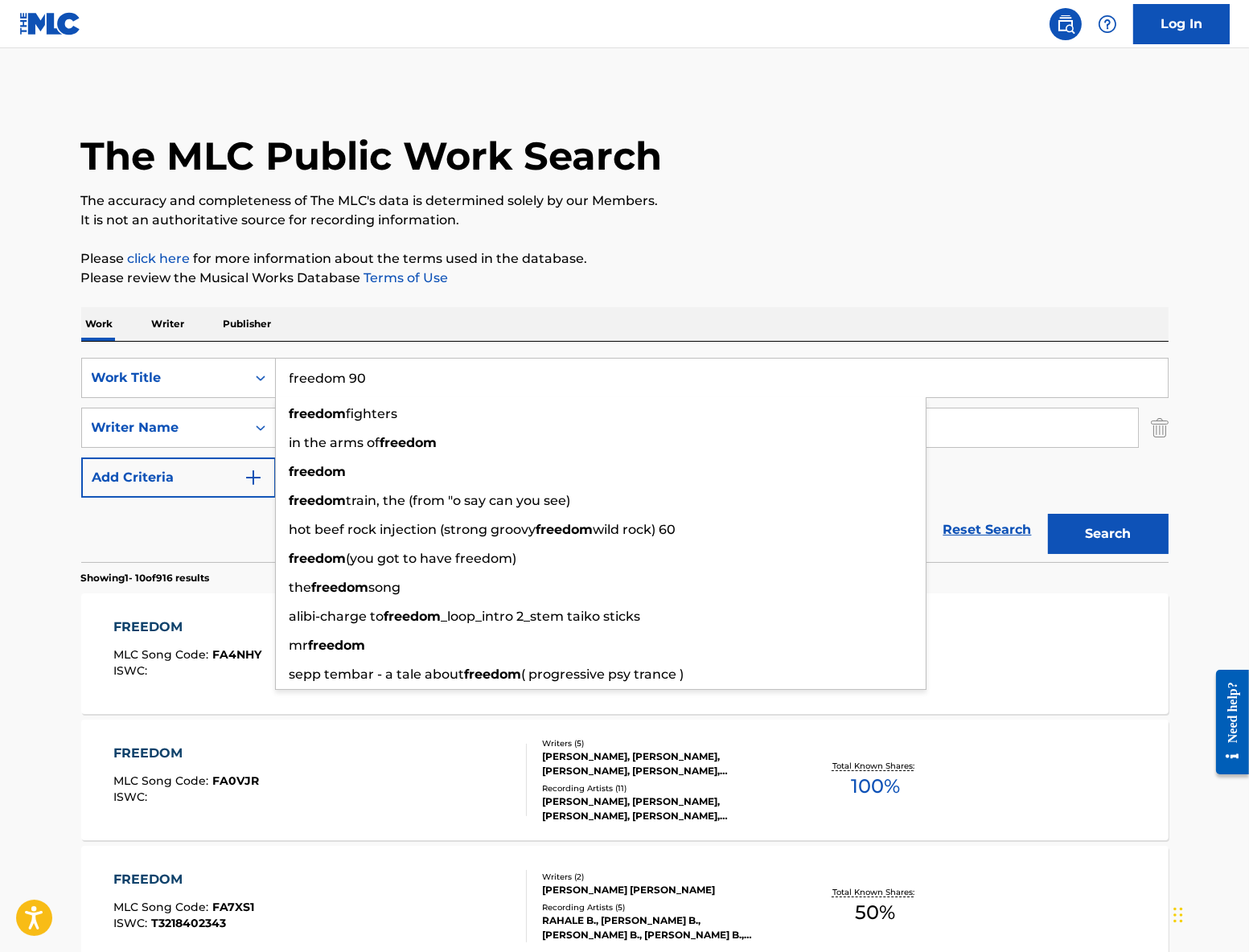
type input "freedom 90"
click at [1048, 514] on button "Search" at bounding box center [1108, 533] width 121 height 40
